Goal: Task Accomplishment & Management: Use online tool/utility

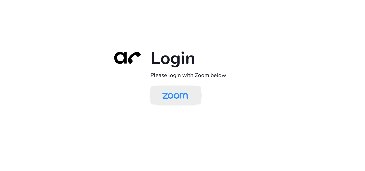
click at [170, 94] on img at bounding box center [175, 95] width 37 height 17
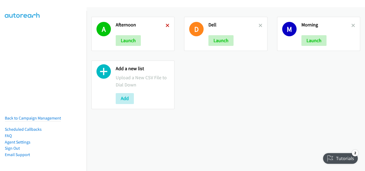
click at [167, 26] on icon at bounding box center [168, 26] width 4 height 4
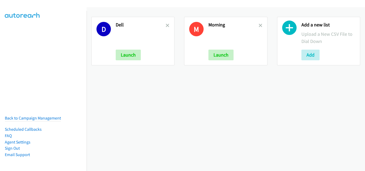
click at [167, 26] on icon at bounding box center [168, 26] width 4 height 4
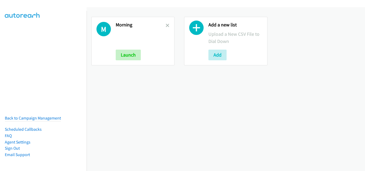
click at [167, 26] on icon at bounding box center [168, 26] width 4 height 4
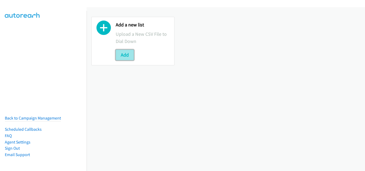
click at [130, 56] on button "Add" at bounding box center [125, 55] width 18 height 11
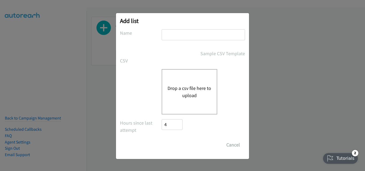
click at [175, 89] on button "Drop a csv file here to upload" at bounding box center [190, 92] width 44 height 14
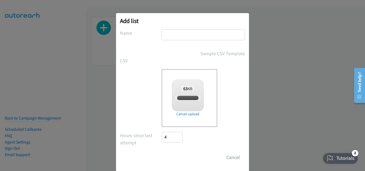
checkbox input "true"
click at [195, 34] on input "text" at bounding box center [203, 34] width 83 height 11
type input "Morning"
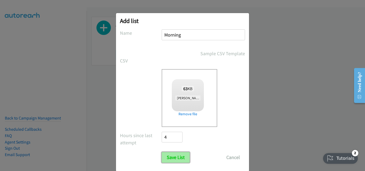
click at [176, 161] on input "Save List" at bounding box center [176, 157] width 28 height 11
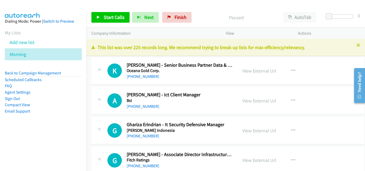
click at [101, 86] on td "A Callback Scheduled Abraham W. - Ict Client Manager Bsi Asia/Jakarta +62 817-6…" at bounding box center [228, 101] width 283 height 30
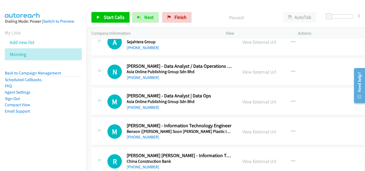
scroll to position [2566, 0]
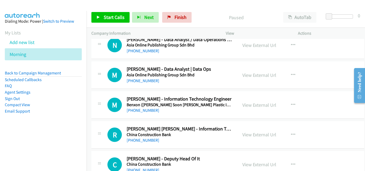
click at [87, 86] on nav "Dialing Mode: Power | Switch to Preview My Lists Add new list Morning Back to C…" at bounding box center [43, 96] width 87 height 171
click at [36, 124] on aside "Dialing Mode: Power | Switch to Preview My Lists Add new list Morning Back to C…" at bounding box center [43, 75] width 87 height 128
click at [93, 75] on div "M Callback Scheduled Muhammad Nadzri Jaigani - Data Analyst | Data Ops Asia Onl…" at bounding box center [164, 75] width 146 height 18
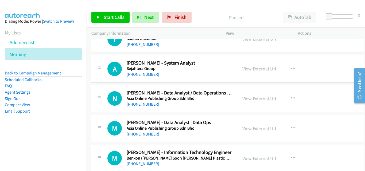
scroll to position [2539, 0]
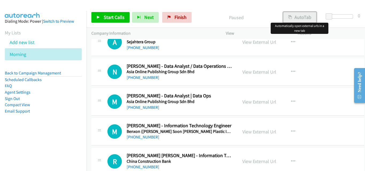
click at [310, 14] on button "AutoTab" at bounding box center [299, 17] width 33 height 11
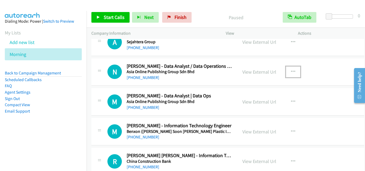
click at [298, 69] on button "button" at bounding box center [293, 72] width 14 height 11
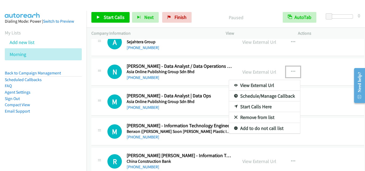
click at [266, 105] on link "Start Calls Here" at bounding box center [264, 107] width 71 height 11
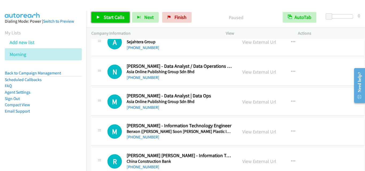
click at [112, 19] on span "Start Calls" at bounding box center [114, 17] width 21 height 6
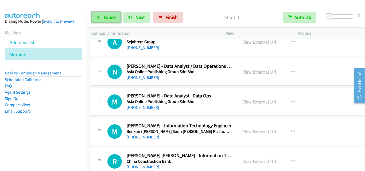
click at [102, 14] on link "Pause" at bounding box center [105, 17] width 29 height 11
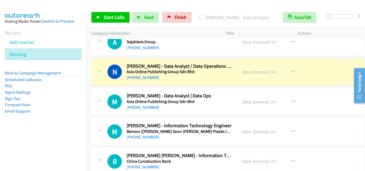
scroll to position [2566, 0]
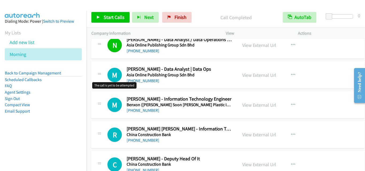
click at [110, 79] on h1 "M" at bounding box center [114, 75] width 14 height 14
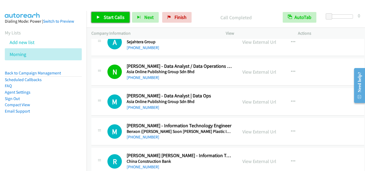
click at [103, 22] on link "Start Calls" at bounding box center [110, 17] width 38 height 11
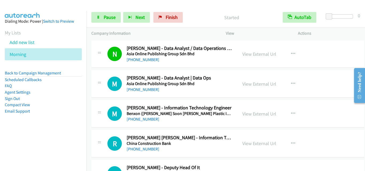
scroll to position [2566, 0]
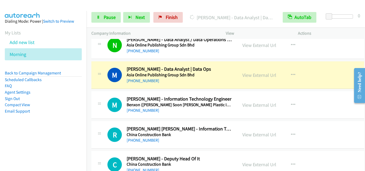
click at [100, 75] on icon at bounding box center [99, 75] width 6 height 3
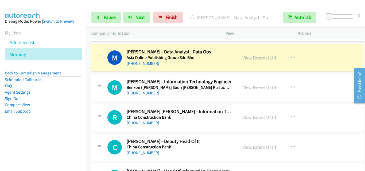
scroll to position [2593, 0]
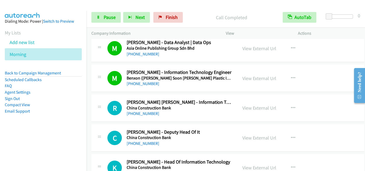
click at [110, 122] on td "R Callback Scheduled Rachel Phei Ling Goh - Information Technology Support Exec…" at bounding box center [228, 109] width 283 height 30
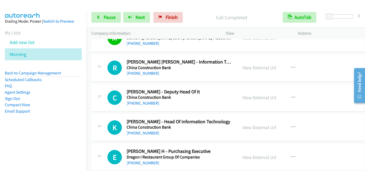
scroll to position [2646, 0]
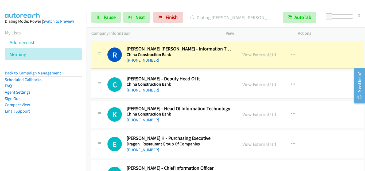
click at [99, 83] on icon at bounding box center [99, 84] width 6 height 3
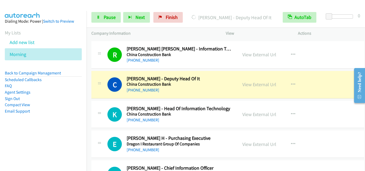
click at [99, 100] on td "K Callback Scheduled Kok Wooi Chan - Head Of Information Technology China Const…" at bounding box center [228, 115] width 283 height 30
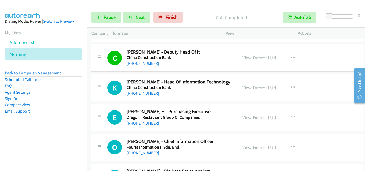
click at [107, 94] on div "K Callback Scheduled Kok Wooi Chan - Head Of Information Technology China Const…" at bounding box center [164, 88] width 137 height 18
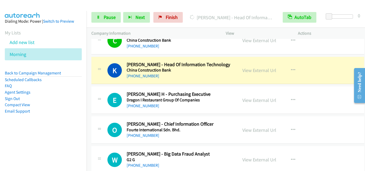
scroll to position [2700, 0]
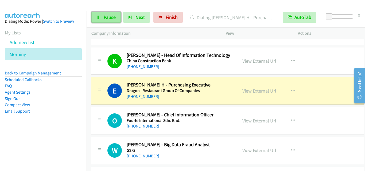
click at [101, 17] on link "Pause" at bounding box center [105, 17] width 29 height 11
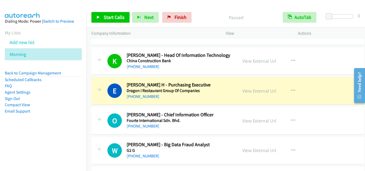
click at [103, 103] on div "E Callback Scheduled Erica So H - Purchasing Executive Dragon I Restaurant Grou…" at bounding box center [227, 91] width 273 height 28
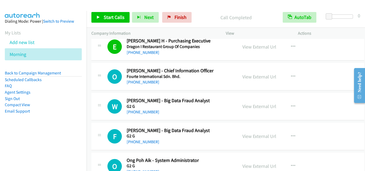
scroll to position [2753, 0]
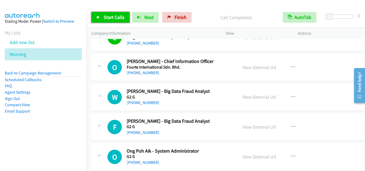
click at [109, 17] on span "Start Calls" at bounding box center [114, 17] width 21 height 6
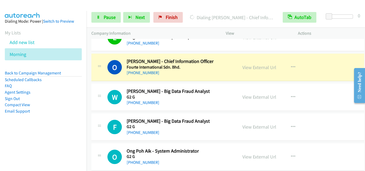
click at [105, 77] on div "O Callback Scheduled Oscar Salazar - Chief Information Officer Fourte Internati…" at bounding box center [227, 68] width 273 height 28
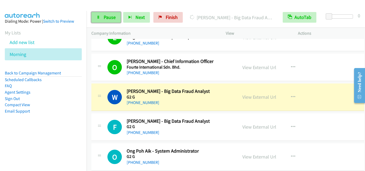
click at [100, 15] on link "Pause" at bounding box center [105, 17] width 29 height 11
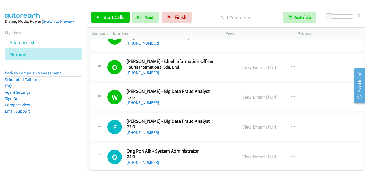
click at [92, 106] on div "W Callback Scheduled Wong Basil - Big Data Fraud Analyst G2 G Asia/Kuching +60 …" at bounding box center [164, 97] width 146 height 18
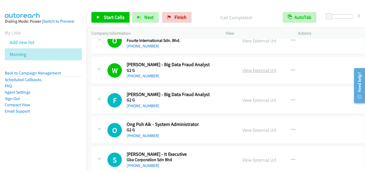
click at [262, 69] on link "View External Url" at bounding box center [259, 70] width 34 height 6
click at [123, 21] on link "Start Calls" at bounding box center [110, 17] width 38 height 11
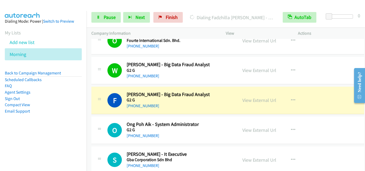
drag, startPoint x: 159, startPoint y: 33, endPoint x: 209, endPoint y: 3, distance: 58.1
click at [159, 31] on p "Company Information" at bounding box center [153, 33] width 125 height 6
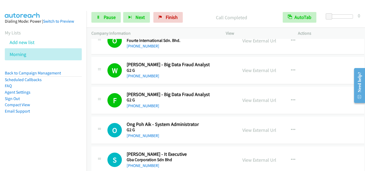
drag, startPoint x: 88, startPoint y: 78, endPoint x: 170, endPoint y: 88, distance: 82.2
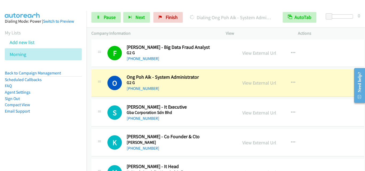
scroll to position [2833, 0]
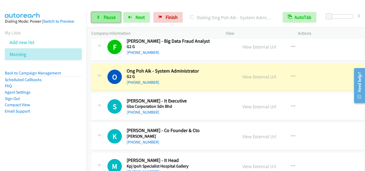
click at [109, 18] on span "Pause" at bounding box center [110, 17] width 12 height 6
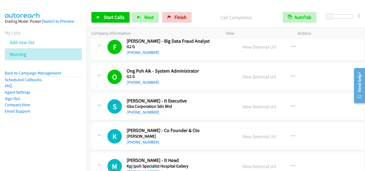
drag, startPoint x: 22, startPoint y: 148, endPoint x: 26, endPoint y: 144, distance: 5.9
click at [23, 147] on nav "Dialing Mode: Power | Switch to Preview My Lists Add new list Morning Back to C…" at bounding box center [43, 96] width 87 height 171
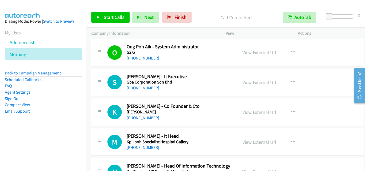
scroll to position [2887, 0]
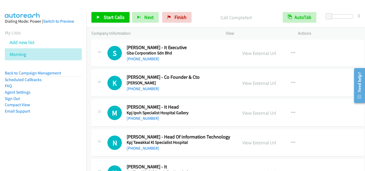
click at [98, 94] on div "K Callback Scheduled Kwai Chong - Co Founder & Cto Hata Asia/Kuching +60 10-218…" at bounding box center [227, 84] width 273 height 28
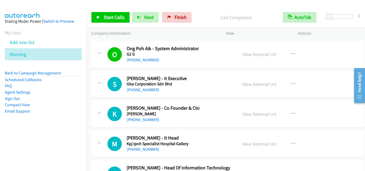
scroll to position [2860, 0]
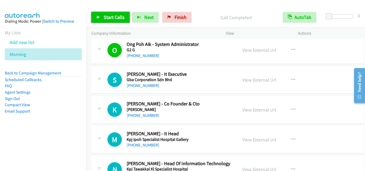
click at [126, 18] on link "Start Calls" at bounding box center [110, 17] width 38 height 11
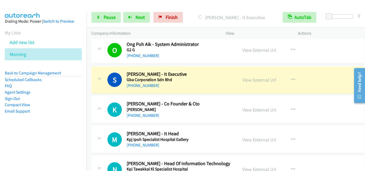
click at [98, 97] on div "K Callback Scheduled Kwai Chong - Co Founder & Cto Hata Asia/Kuching +60 10-218…" at bounding box center [227, 110] width 273 height 28
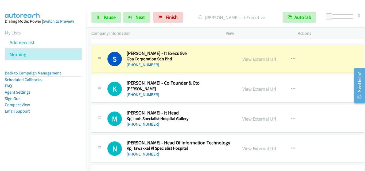
scroll to position [2887, 0]
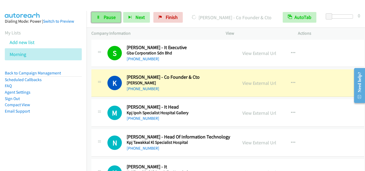
click at [111, 22] on link "Pause" at bounding box center [105, 17] width 29 height 11
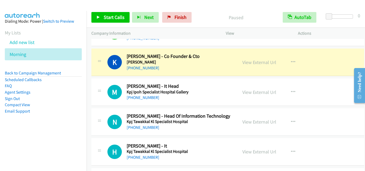
scroll to position [2914, 0]
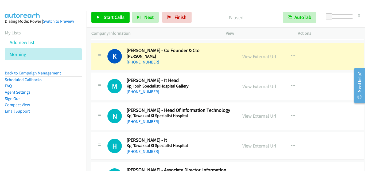
drag, startPoint x: 97, startPoint y: 79, endPoint x: 224, endPoint y: 0, distance: 149.1
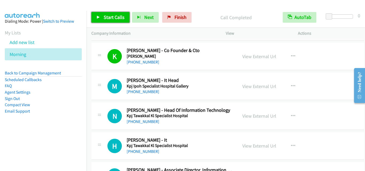
click at [114, 18] on span "Start Calls" at bounding box center [114, 17] width 21 height 6
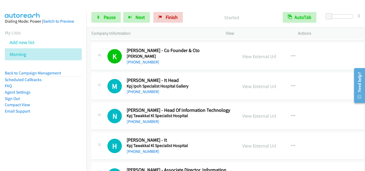
click at [111, 72] on td "M Callback Scheduled Mohammad Shafiq - It Head Kpj Ipoh Specialist Hospital Gal…" at bounding box center [228, 87] width 283 height 30
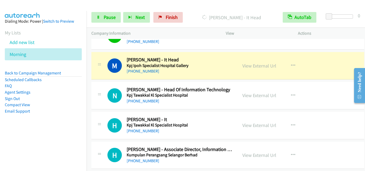
scroll to position [2940, 0]
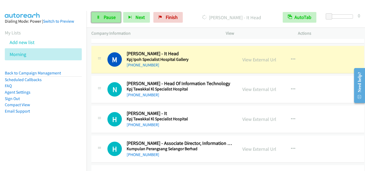
click at [102, 18] on link "Pause" at bounding box center [105, 17] width 29 height 11
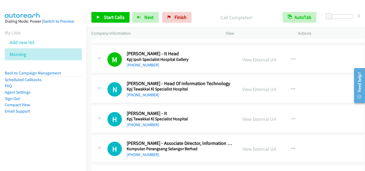
drag, startPoint x: 107, startPoint y: 108, endPoint x: 117, endPoint y: 88, distance: 22.2
click at [107, 108] on div "H Callback Scheduled Harris Aizuddin - It Kpj Tawakkal Kl Specialist Hospital A…" at bounding box center [227, 120] width 273 height 28
click at [114, 17] on span "Start Calls" at bounding box center [114, 17] width 21 height 6
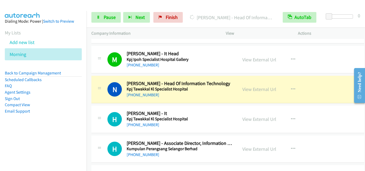
click at [107, 102] on div "N Callback Scheduled Nazrin Othman - Head Of Information Technology Kpj Tawakka…" at bounding box center [227, 90] width 273 height 28
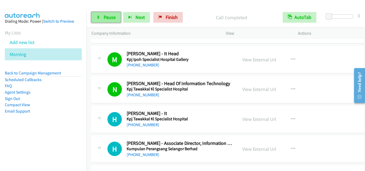
click at [111, 19] on span "Pause" at bounding box center [110, 17] width 12 height 6
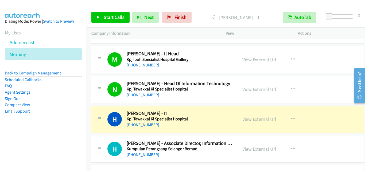
click at [113, 98] on div "N Callback Scheduled Nazrin Othman - Head Of Information Technology Kpj Tawakka…" at bounding box center [169, 90] width 125 height 18
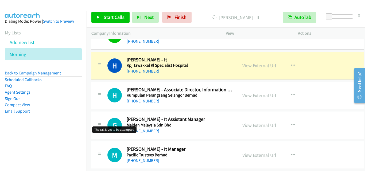
scroll to position [2994, 0]
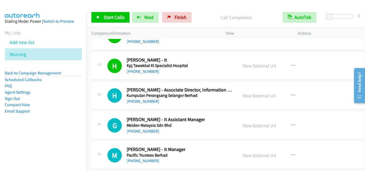
click at [105, 90] on div "H Callback Scheduled Hafizzudin Mohd - Associate Director, Information Technolo…" at bounding box center [164, 96] width 137 height 18
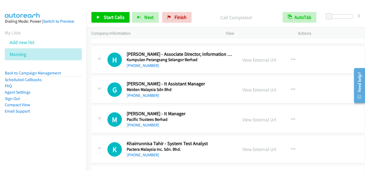
scroll to position [3021, 0]
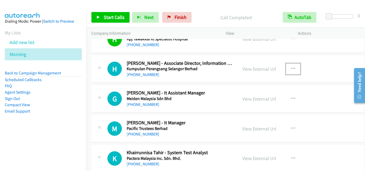
click at [294, 68] on button "button" at bounding box center [293, 69] width 14 height 11
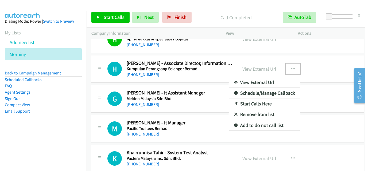
click at [258, 103] on link "Start Calls Here" at bounding box center [264, 104] width 71 height 11
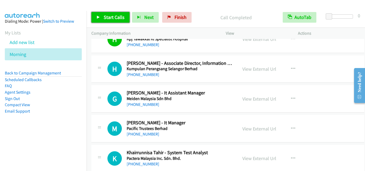
click at [123, 17] on span "Start Calls" at bounding box center [114, 17] width 21 height 6
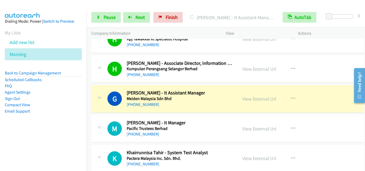
click at [110, 112] on div "G Callback Scheduled Guang Yong - It Assistant Manager Meiden Malaysia Sdn Bhd …" at bounding box center [227, 99] width 273 height 28
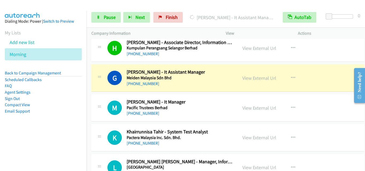
scroll to position [3047, 0]
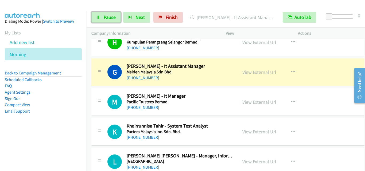
drag, startPoint x: 111, startPoint y: 19, endPoint x: 138, endPoint y: 56, distance: 45.9
click at [111, 18] on span "Pause" at bounding box center [110, 17] width 12 height 6
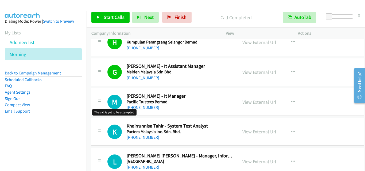
click at [107, 98] on h1 "M" at bounding box center [114, 102] width 14 height 14
drag, startPoint x: 30, startPoint y: 147, endPoint x: 167, endPoint y: 5, distance: 197.2
click at [30, 147] on nav "Dialing Mode: Power | Switch to Preview My Lists Add new list Morning Back to C…" at bounding box center [43, 96] width 87 height 171
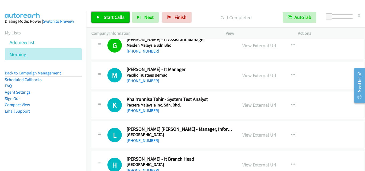
click at [111, 18] on span "Start Calls" at bounding box center [114, 17] width 21 height 6
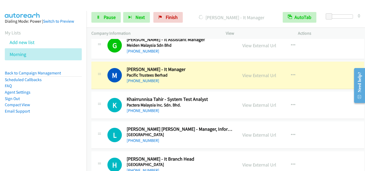
click at [107, 95] on div "K Callback Scheduled Khairrunnisa Tahir - System Test Analyst Pactera Malaysia …" at bounding box center [227, 106] width 273 height 28
drag, startPoint x: 113, startPoint y: 91, endPoint x: 227, endPoint y: 6, distance: 142.9
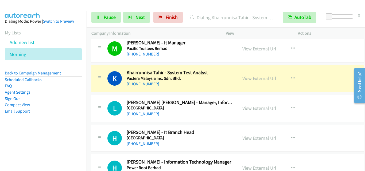
scroll to position [3128, 0]
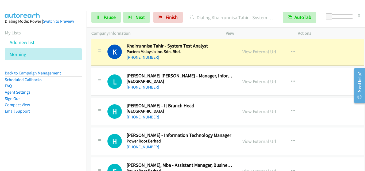
click at [102, 85] on div at bounding box center [99, 80] width 6 height 14
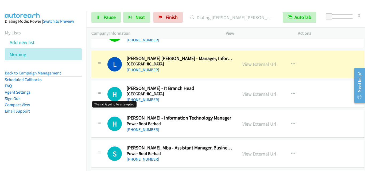
scroll to position [3154, 0]
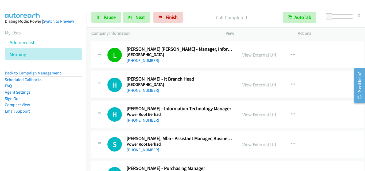
click at [101, 96] on div "H Callback Scheduled Hee Wong - It Branch Head Pantai Hospitals Asia/Kuching +6…" at bounding box center [227, 85] width 273 height 28
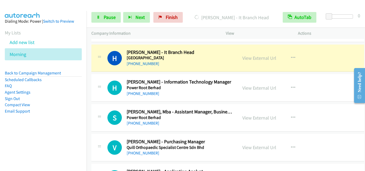
click at [97, 75] on div "H Callback Scheduled Hn Choo - Information Technology Manager Power Root Berhad…" at bounding box center [227, 88] width 273 height 28
click at [109, 106] on div "S Callback Scheduled Saranya Kandasamy, Mba - Assistant Manager, Business Intel…" at bounding box center [227, 118] width 273 height 28
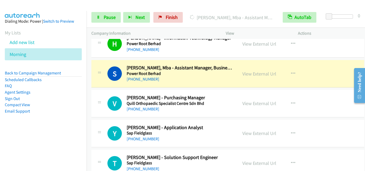
scroll to position [3234, 0]
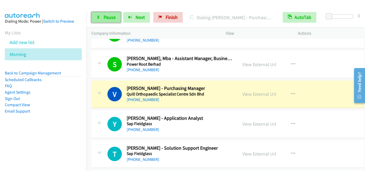
click at [105, 17] on span "Pause" at bounding box center [110, 17] width 12 height 6
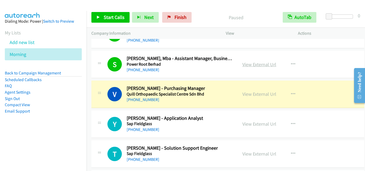
click at [252, 64] on link "View External Url" at bounding box center [259, 64] width 34 height 6
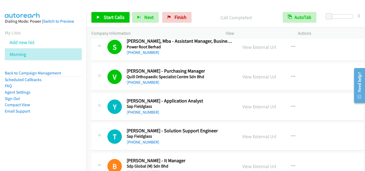
scroll to position [3261, 0]
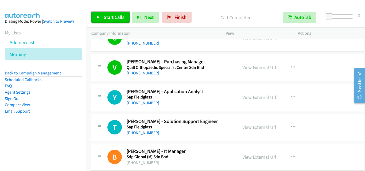
drag, startPoint x: 110, startPoint y: 19, endPoint x: 119, endPoint y: 18, distance: 9.4
click at [110, 19] on span "Start Calls" at bounding box center [114, 17] width 21 height 6
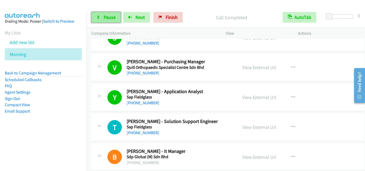
click at [111, 18] on span "Pause" at bounding box center [110, 17] width 12 height 6
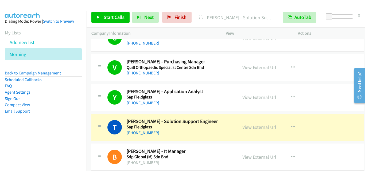
click at [101, 121] on div at bounding box center [99, 126] width 6 height 14
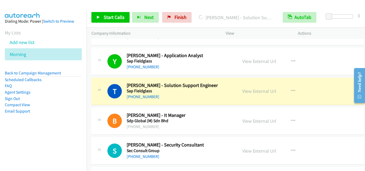
scroll to position [3288, 0]
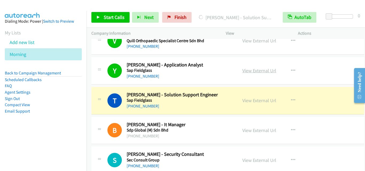
click at [260, 68] on link "View External Url" at bounding box center [259, 71] width 34 height 6
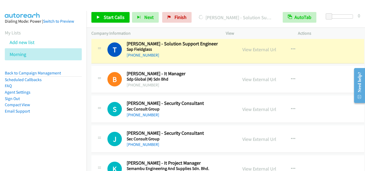
scroll to position [3341, 0]
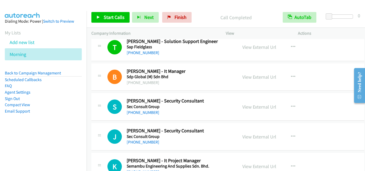
click at [96, 86] on div "B Callback Scheduled Bryan Ng - It Manager Sdp Global (M) Sdn Bhd +6060166985252" at bounding box center [164, 77] width 137 height 18
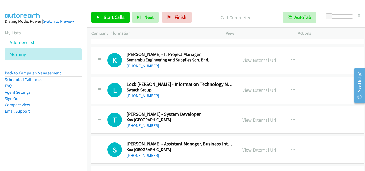
scroll to position [3448, 0]
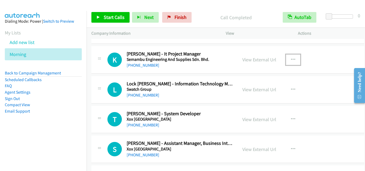
click at [295, 59] on icon "button" at bounding box center [293, 60] width 4 height 4
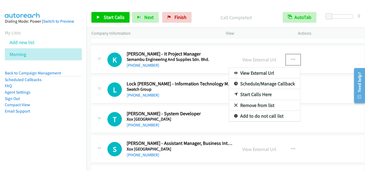
click at [265, 96] on link "Start Calls Here" at bounding box center [264, 94] width 71 height 11
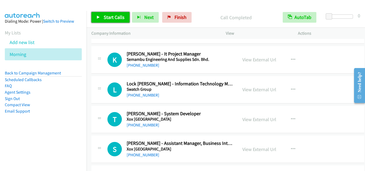
click at [102, 17] on link "Start Calls" at bounding box center [110, 17] width 38 height 11
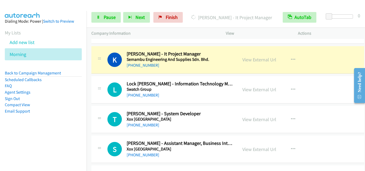
click at [110, 40] on div "J Callback Scheduled Jian L. - Security Consultant Sec Consult Group Asia/Kuchi…" at bounding box center [227, 30] width 273 height 28
click at [113, 20] on link "Pause" at bounding box center [105, 17] width 29 height 11
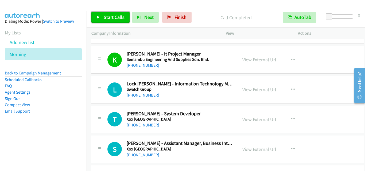
click at [117, 21] on link "Start Calls" at bounding box center [110, 17] width 38 height 11
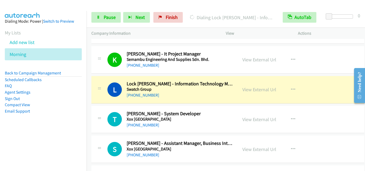
click at [104, 101] on div "L Callback Scheduled Lock Mun Lee - Information Technology Manager Swatch Group…" at bounding box center [227, 90] width 273 height 28
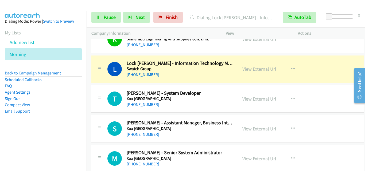
scroll to position [3475, 0]
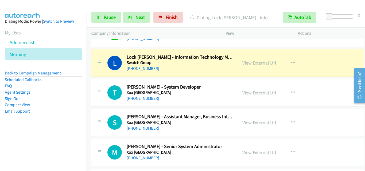
click at [100, 81] on div "T Callback Scheduled Tan Yeou Sheng - System Developer Xox Malaysia Asia/Kuchin…" at bounding box center [227, 93] width 273 height 28
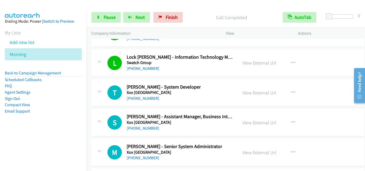
click at [105, 112] on div "S Callback Scheduled Syahirah Yaacob - Assistant Manager, Business Intelligence…" at bounding box center [227, 123] width 273 height 28
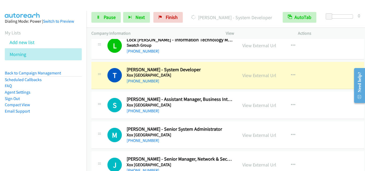
scroll to position [3502, 0]
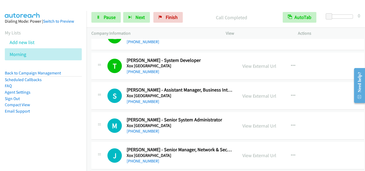
click at [111, 105] on div "S Callback Scheduled Syahirah Yaacob - Assistant Manager, Business Intelligence…" at bounding box center [227, 96] width 273 height 28
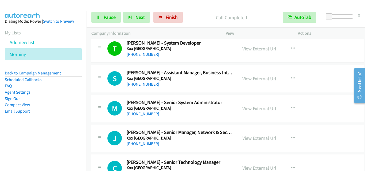
scroll to position [3528, 0]
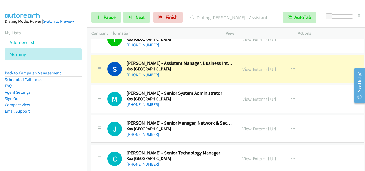
click at [106, 87] on div "M Callback Scheduled Mohamed Fahrulnizam - Senior System Administrator Xox Mala…" at bounding box center [227, 100] width 273 height 28
click at [96, 14] on link "Pause" at bounding box center [105, 17] width 29 height 11
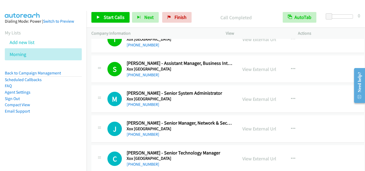
click at [96, 82] on div "S Callback Scheduled Syahirah Yaacob - Assistant Manager, Business Intelligence…" at bounding box center [227, 70] width 273 height 28
click at [123, 20] on span "Start Calls" at bounding box center [114, 17] width 21 height 6
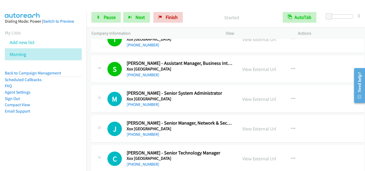
scroll to position [3555, 0]
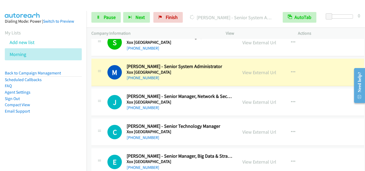
click at [178, 45] on div "+60 13-253 3942" at bounding box center [180, 48] width 106 height 6
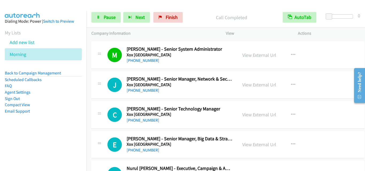
scroll to position [3582, 0]
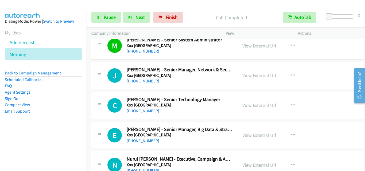
click at [105, 89] on div "J Callback Scheduled Jeff Goh - Senior Manager, Network & Security, It Infrastr…" at bounding box center [227, 76] width 273 height 28
click at [98, 107] on div at bounding box center [99, 104] width 6 height 14
click at [115, 20] on link "Pause" at bounding box center [105, 17] width 29 height 11
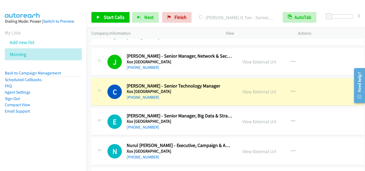
scroll to position [3609, 0]
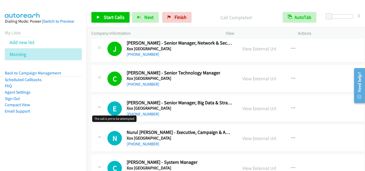
click at [110, 102] on h1 "E" at bounding box center [114, 109] width 14 height 14
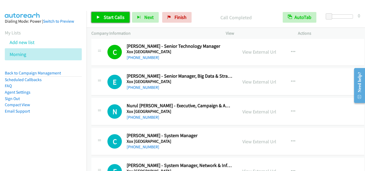
click at [120, 16] on span "Start Calls" at bounding box center [114, 17] width 21 height 6
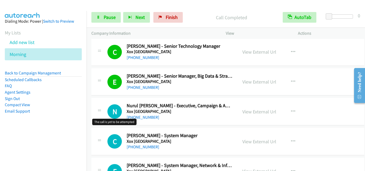
click at [110, 110] on h1 "N" at bounding box center [114, 112] width 14 height 14
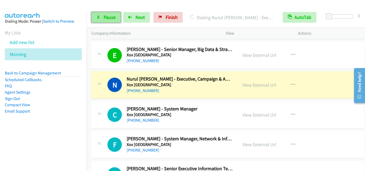
click at [104, 19] on span "Pause" at bounding box center [110, 17] width 12 height 6
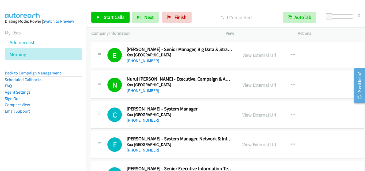
scroll to position [3689, 0]
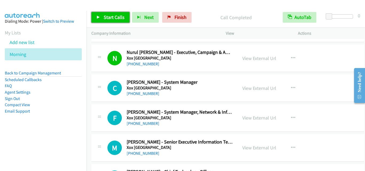
click at [119, 15] on span "Start Calls" at bounding box center [114, 17] width 21 height 6
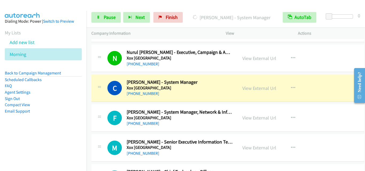
click at [116, 109] on div "F Callback Scheduled Fakhrul Aziz - System Manager, Network & Infrastructure Xo…" at bounding box center [227, 119] width 273 height 28
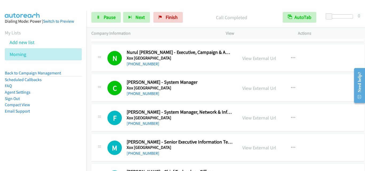
scroll to position [3716, 0]
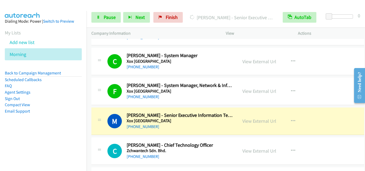
click at [93, 106] on td "M Callback Scheduled Mohd Razif Mohd Yusof - Senior Executive Information Techn…" at bounding box center [228, 121] width 283 height 30
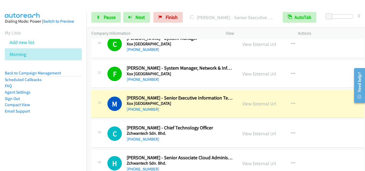
scroll to position [3742, 0]
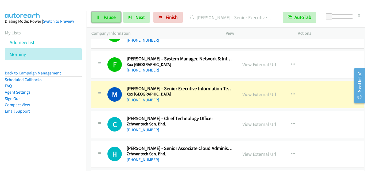
click at [112, 15] on span "Pause" at bounding box center [110, 17] width 12 height 6
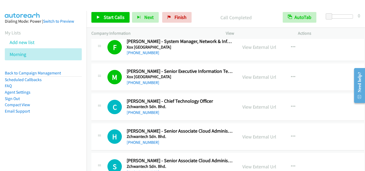
scroll to position [3769, 0]
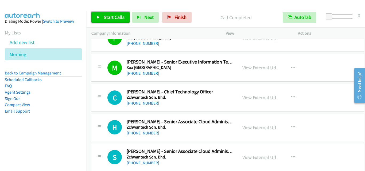
click at [102, 17] on link "Start Calls" at bounding box center [110, 17] width 38 height 11
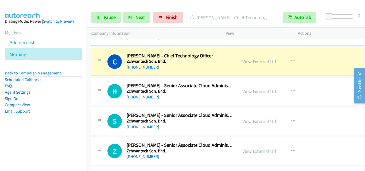
scroll to position [3796, 0]
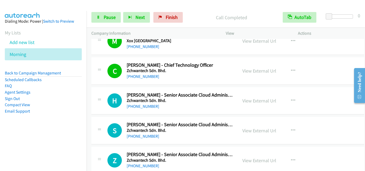
click at [101, 106] on div at bounding box center [99, 99] width 6 height 14
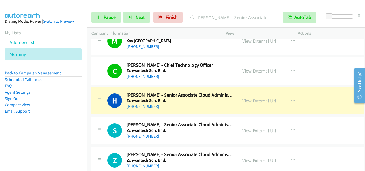
scroll to position [3823, 0]
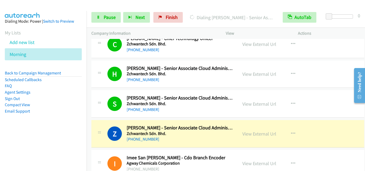
click at [94, 138] on div "Z Callback Scheduled Ze Pang - Senior Associate Cloud Administrator Zchwantech …" at bounding box center [164, 134] width 146 height 18
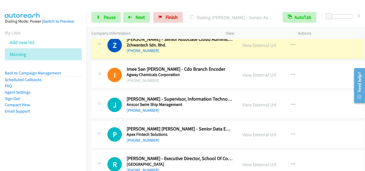
scroll to position [3929, 0]
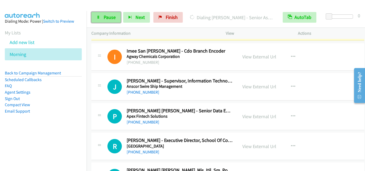
click at [110, 13] on link "Pause" at bounding box center [105, 17] width 29 height 11
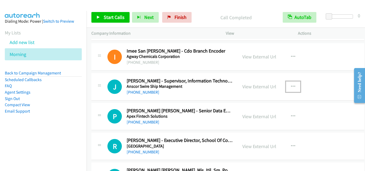
click at [295, 85] on icon "button" at bounding box center [293, 87] width 4 height 4
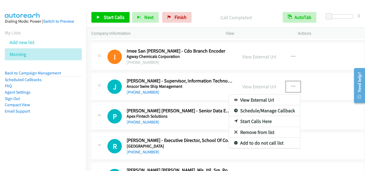
drag, startPoint x: 267, startPoint y: 122, endPoint x: 249, endPoint y: 110, distance: 21.7
click at [267, 122] on link "Start Calls Here" at bounding box center [264, 121] width 71 height 11
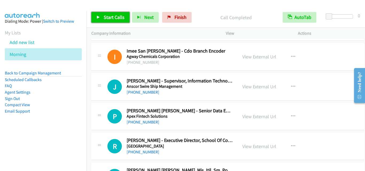
click at [116, 22] on link "Start Calls" at bounding box center [110, 17] width 38 height 11
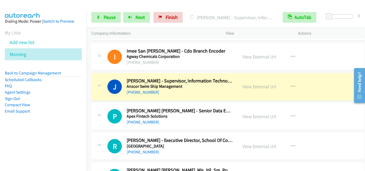
click at [102, 94] on div "J Callback Scheduled Joyce Ferrer - Supervisor, Information Technology Anscor S…" at bounding box center [164, 87] width 137 height 18
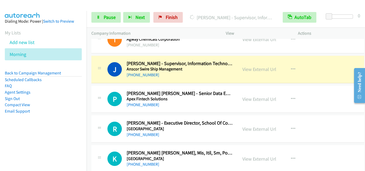
scroll to position [3956, 0]
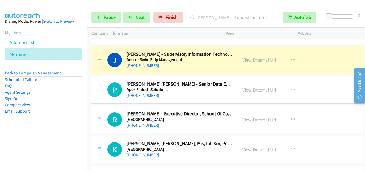
click at [103, 95] on div "P Callback Scheduled Paola Faith Simon - Senior Data Engineer Apex Fintech Solu…" at bounding box center [164, 90] width 137 height 18
drag, startPoint x: 110, startPoint y: 79, endPoint x: 126, endPoint y: 59, distance: 26.0
click at [110, 79] on div "P Callback Scheduled Paola Faith Simon - Senior Data Engineer Apex Fintech Solu…" at bounding box center [227, 90] width 273 height 28
click at [101, 71] on div "J Callback Scheduled Joyce Ferrer - Supervisor, Information Technology Anscor S…" at bounding box center [227, 61] width 273 height 28
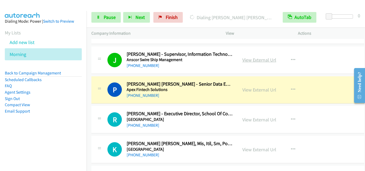
click at [265, 61] on link "View External Url" at bounding box center [259, 60] width 34 height 6
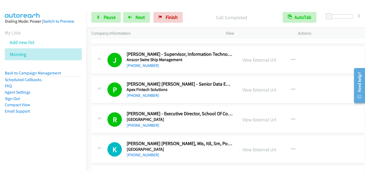
click at [105, 124] on div "R Callback Scheduled Rhea Luz Valbuena - Executive Director, School Of Computin…" at bounding box center [164, 120] width 137 height 18
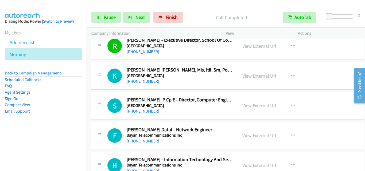
scroll to position [4036, 0]
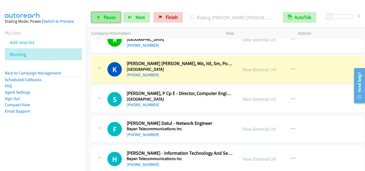
click at [96, 16] on link "Pause" at bounding box center [105, 17] width 29 height 11
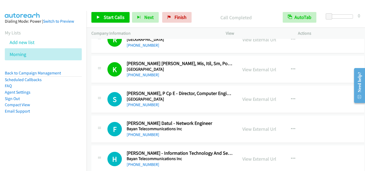
click at [123, 112] on div "S Callback Scheduled Sergio Peruda Jr., P Cp E - Director, Computer Engineering…" at bounding box center [227, 100] width 273 height 28
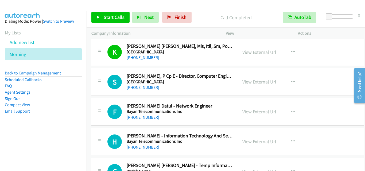
scroll to position [4063, 0]
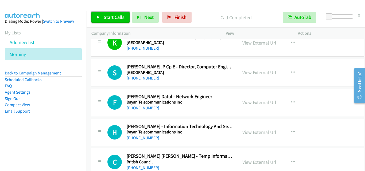
click at [110, 18] on span "Start Calls" at bounding box center [114, 17] width 21 height 6
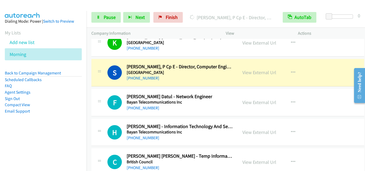
click at [108, 83] on div "S Callback Scheduled Sergio Peruda Jr., P Cp E - Director, Computer Engineering…" at bounding box center [227, 73] width 273 height 28
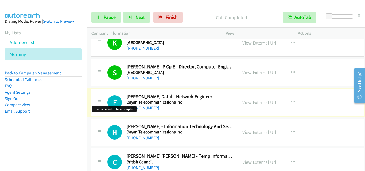
scroll to position [4090, 0]
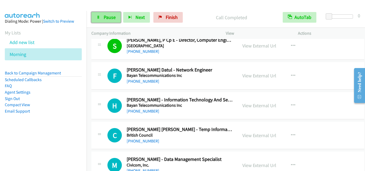
click at [97, 18] on icon at bounding box center [98, 18] width 4 height 4
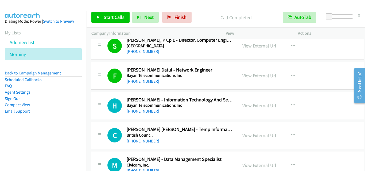
click at [87, 100] on td "H Callback Scheduled Herbert Frias - Information Technology And Services Profes…" at bounding box center [228, 106] width 283 height 30
click at [114, 15] on span "Start Calls" at bounding box center [114, 17] width 21 height 6
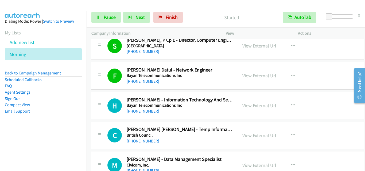
scroll to position [4117, 0]
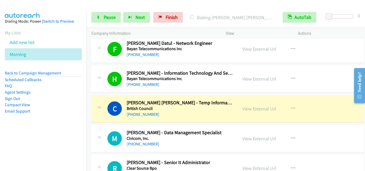
click at [103, 96] on div "C Callback Scheduled Charles David Lim - Temp Information Technology Staff Brit…" at bounding box center [227, 109] width 273 height 28
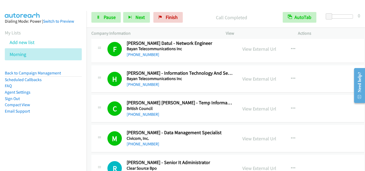
drag, startPoint x: 101, startPoint y: 118, endPoint x: 117, endPoint y: 108, distance: 18.8
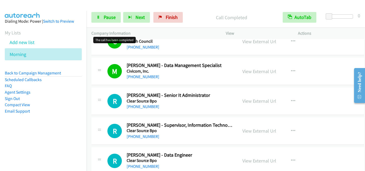
scroll to position [4197, 0]
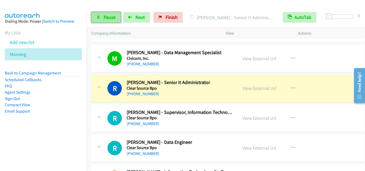
click at [111, 20] on span "Pause" at bounding box center [110, 17] width 12 height 6
